Goal: Use online tool/utility: Utilize a website feature to perform a specific function

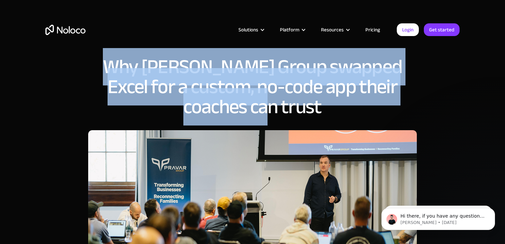
drag, startPoint x: 106, startPoint y: 67, endPoint x: 299, endPoint y: 116, distance: 199.8
click at [299, 116] on h1 "Why Pravar Group swapped Excel for a custom, no-code app their coaches can trust" at bounding box center [252, 87] width 329 height 60
copy h1 "Why Pravar Group swapped Excel for a custom, no-code app their coaches can trust"
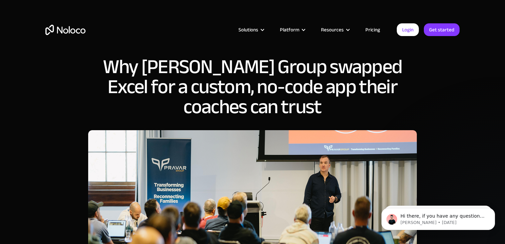
click at [174, 115] on h1 "Why Pravar Group swapped Excel for a custom, no-code app their coaches can trust" at bounding box center [252, 87] width 329 height 60
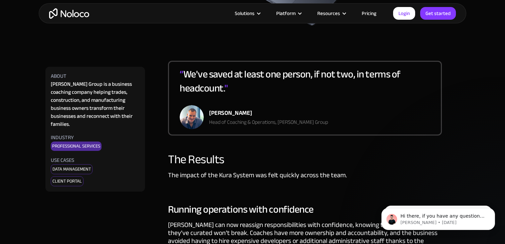
scroll to position [1243, 0]
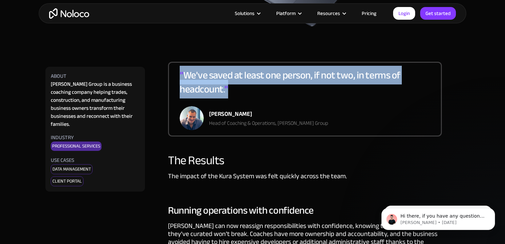
drag, startPoint x: 181, startPoint y: 65, endPoint x: 234, endPoint y: 82, distance: 55.0
click at [234, 82] on div "“ We've saved at least one person, if not two, in terms of headcount. "" at bounding box center [305, 87] width 251 height 38
copy div "“ We've saved at least one person, if not two, in terms of headcount. ""
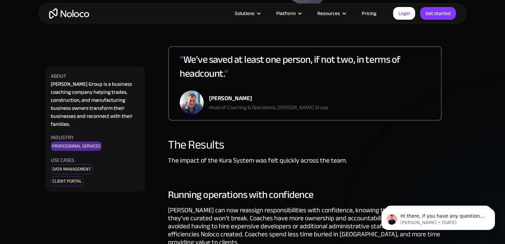
scroll to position [1259, 0]
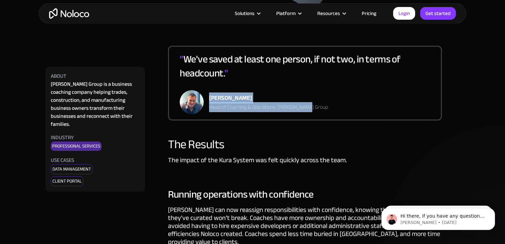
drag, startPoint x: 211, startPoint y: 90, endPoint x: 311, endPoint y: 99, distance: 100.7
click at [311, 99] on div "“ We've saved at least one person, if not two, in terms of headcount. " Dan Sto…" at bounding box center [305, 83] width 274 height 75
copy div "Dan Stones Head of Coaching & Operations, Pravar Group"
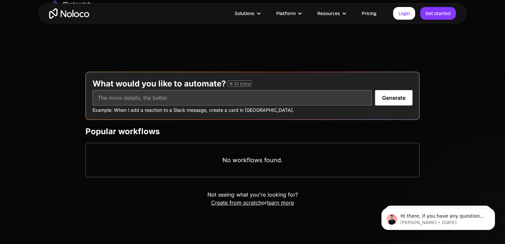
scroll to position [736, 0]
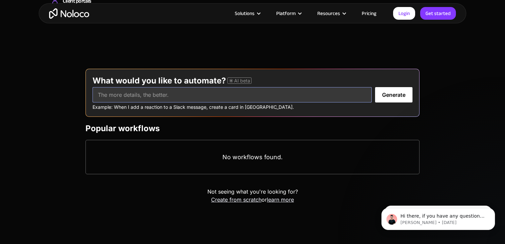
click at [184, 97] on input "text" at bounding box center [232, 94] width 279 height 15
click at [153, 98] on input "text" at bounding box center [232, 94] width 279 height 15
click at [253, 97] on input "text" at bounding box center [232, 94] width 279 height 15
type input "fesfe"
click at [397, 97] on button "Generate" at bounding box center [393, 94] width 37 height 15
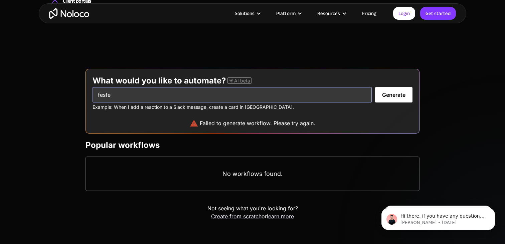
click at [283, 98] on input "fesfe" at bounding box center [232, 94] width 279 height 15
click at [187, 41] on section at bounding box center [252, 155] width 505 height 252
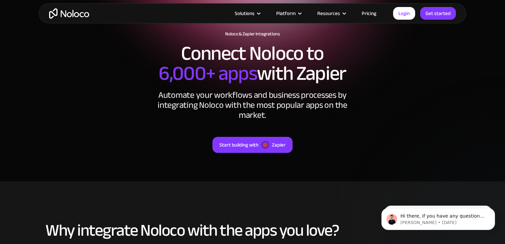
scroll to position [116, 0]
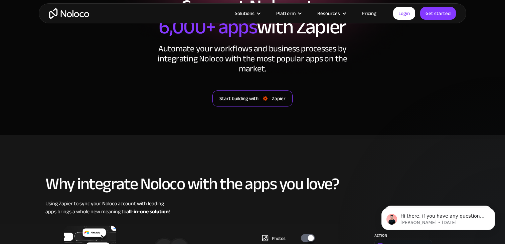
click at [256, 101] on div "Start building with" at bounding box center [239, 98] width 39 height 9
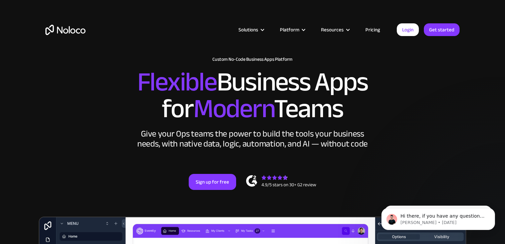
click at [179, 45] on div "Solutions Use Cases Business Types Project Management Keep track of customers, …" at bounding box center [253, 36] width 428 height 39
